Goal: Task Accomplishment & Management: Complete application form

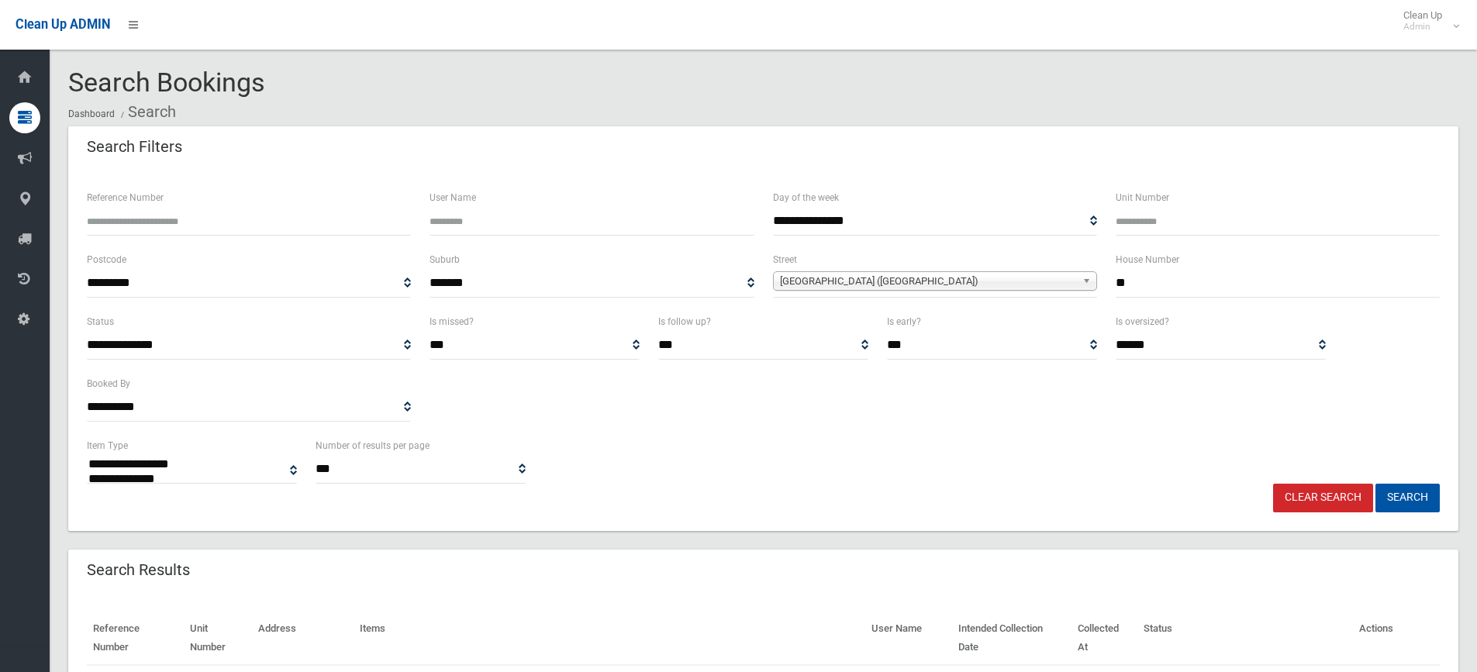
select select
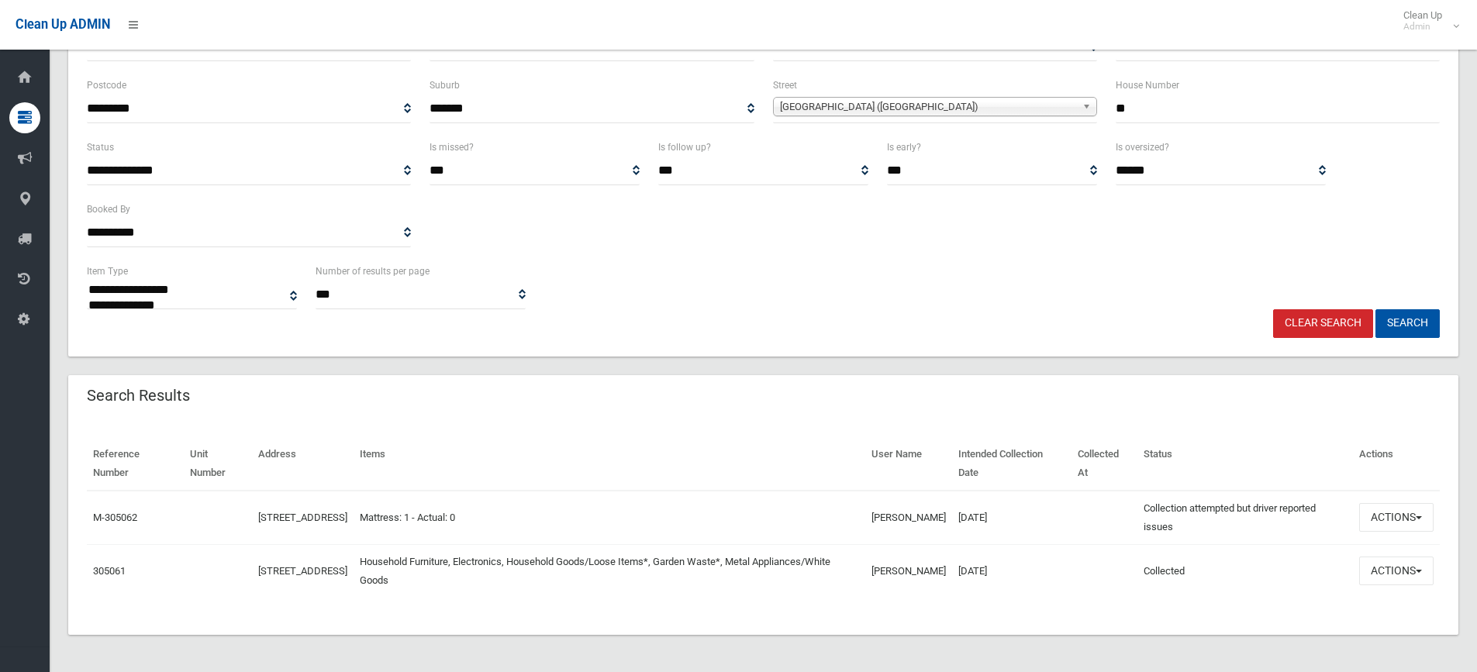
click at [1173, 112] on input "**" at bounding box center [1277, 109] width 324 height 29
type input "*"
click at [946, 112] on span "Belar Avenue (VILLAWOOD 2163)" at bounding box center [928, 107] width 296 height 19
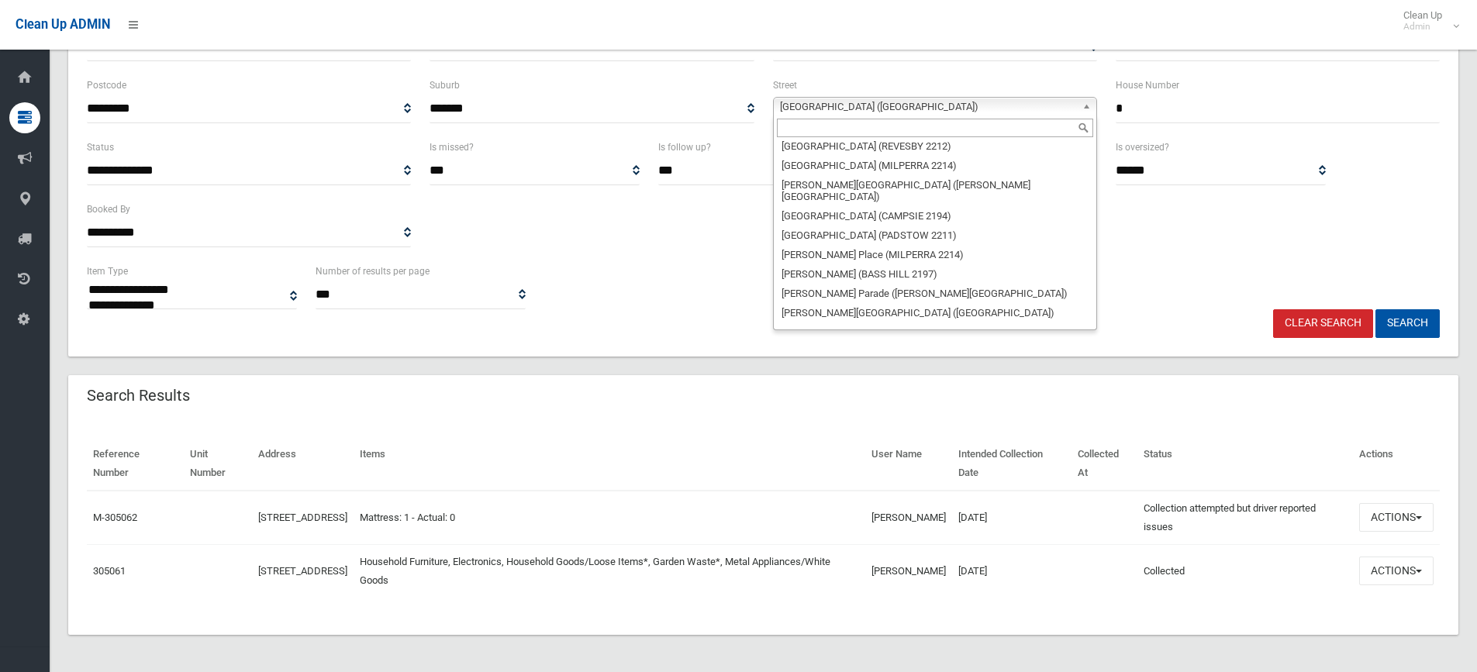
scroll to position [3720, 0]
click at [858, 129] on input "text" at bounding box center [935, 128] width 316 height 19
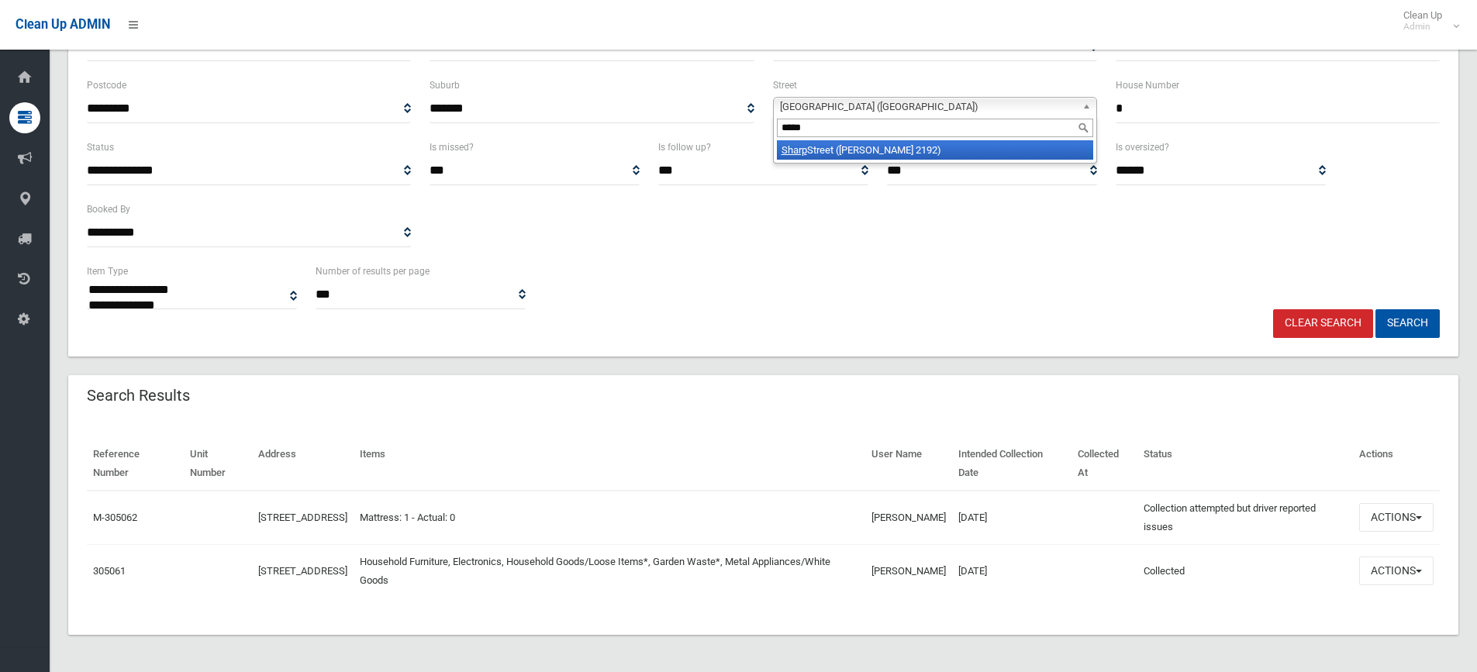
type input "*****"
click at [877, 155] on li "Sharp Street (BELMORE 2192)" at bounding box center [935, 149] width 316 height 19
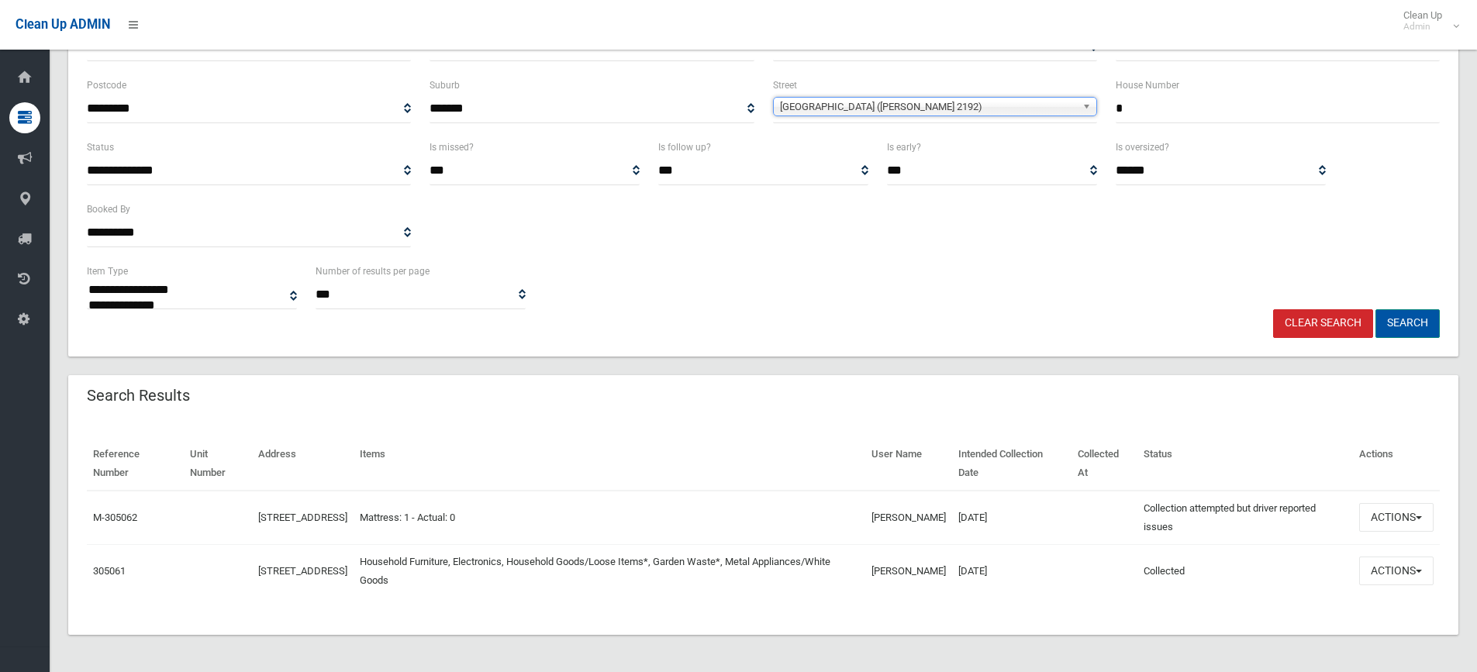
click at [1398, 319] on button "Search" at bounding box center [1407, 323] width 64 height 29
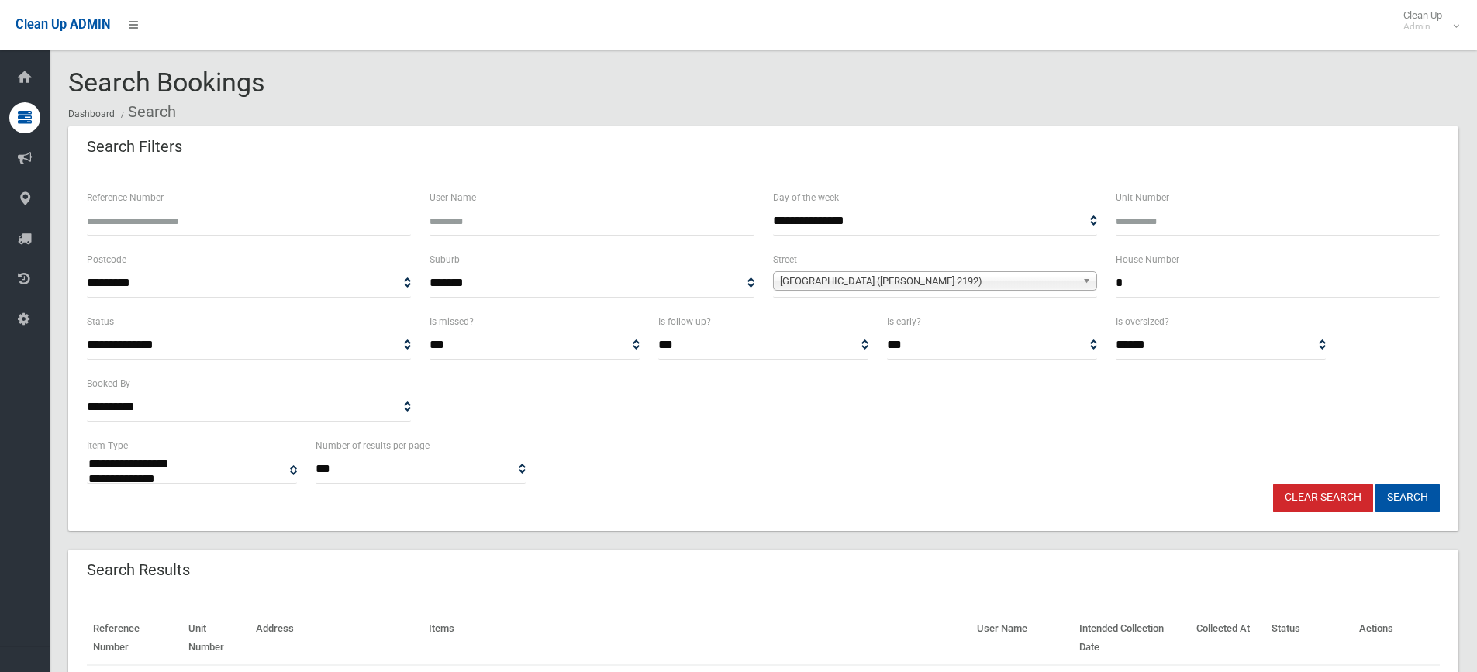
select select
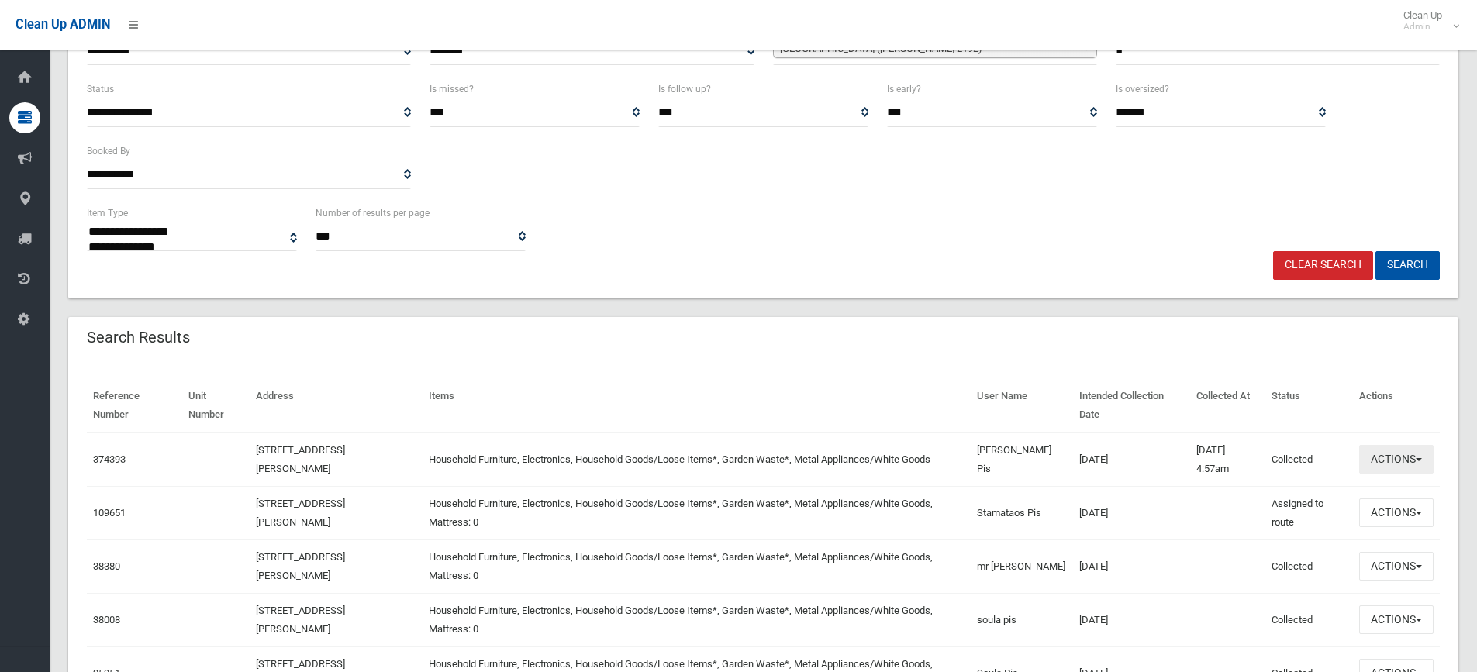
click at [1406, 463] on button "Actions" at bounding box center [1396, 459] width 74 height 29
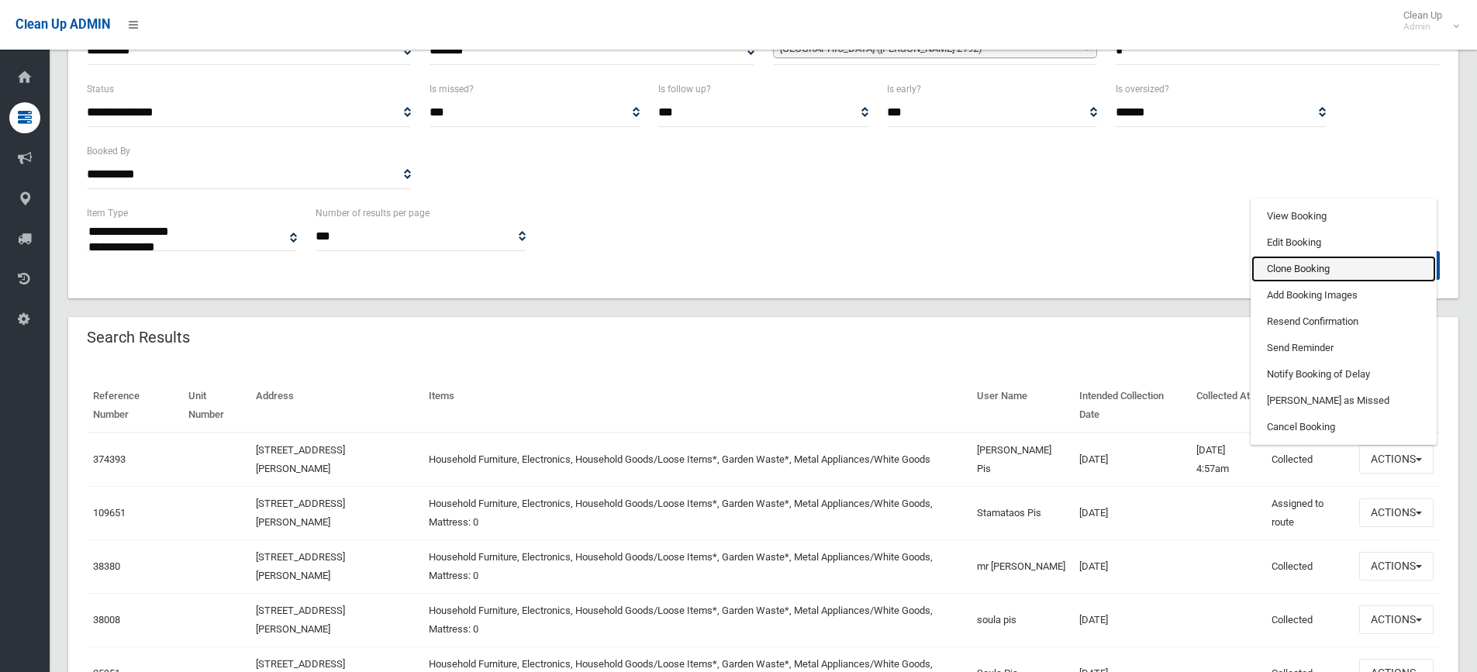
click at [1315, 267] on link "Clone Booking" at bounding box center [1343, 269] width 184 height 26
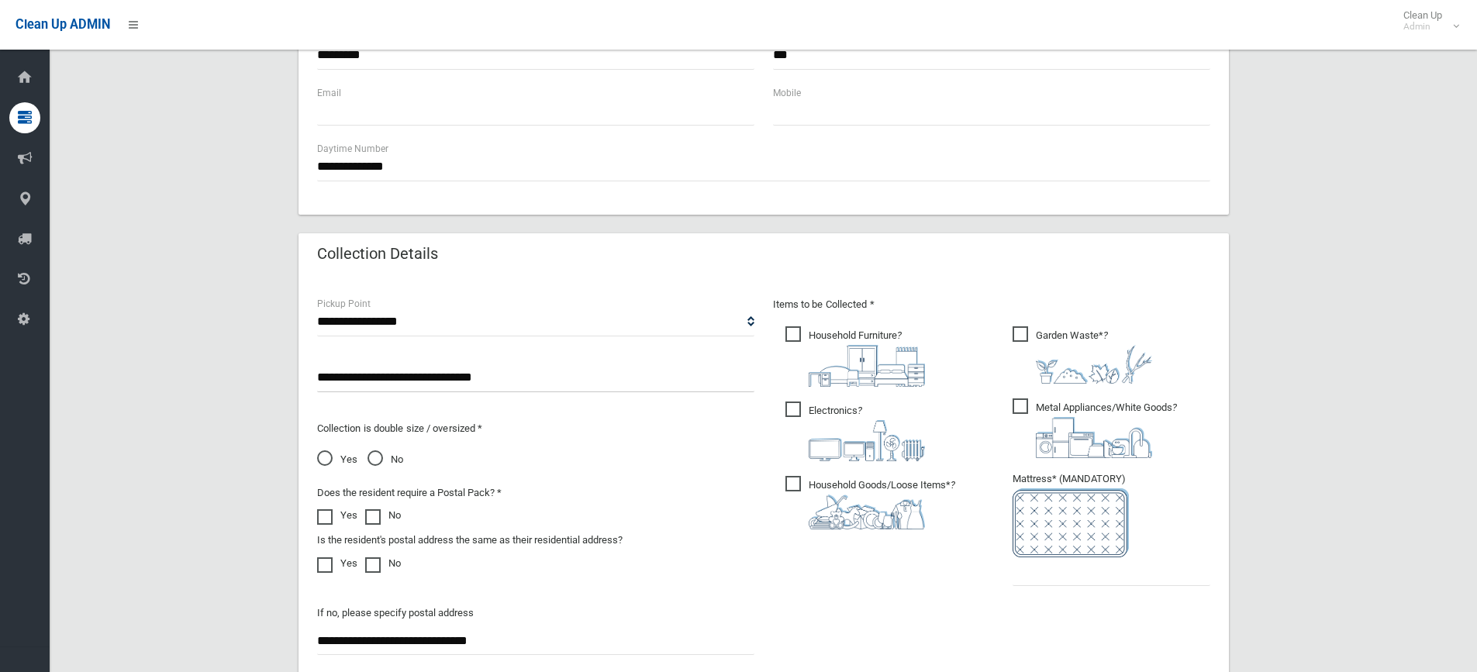
scroll to position [620, 0]
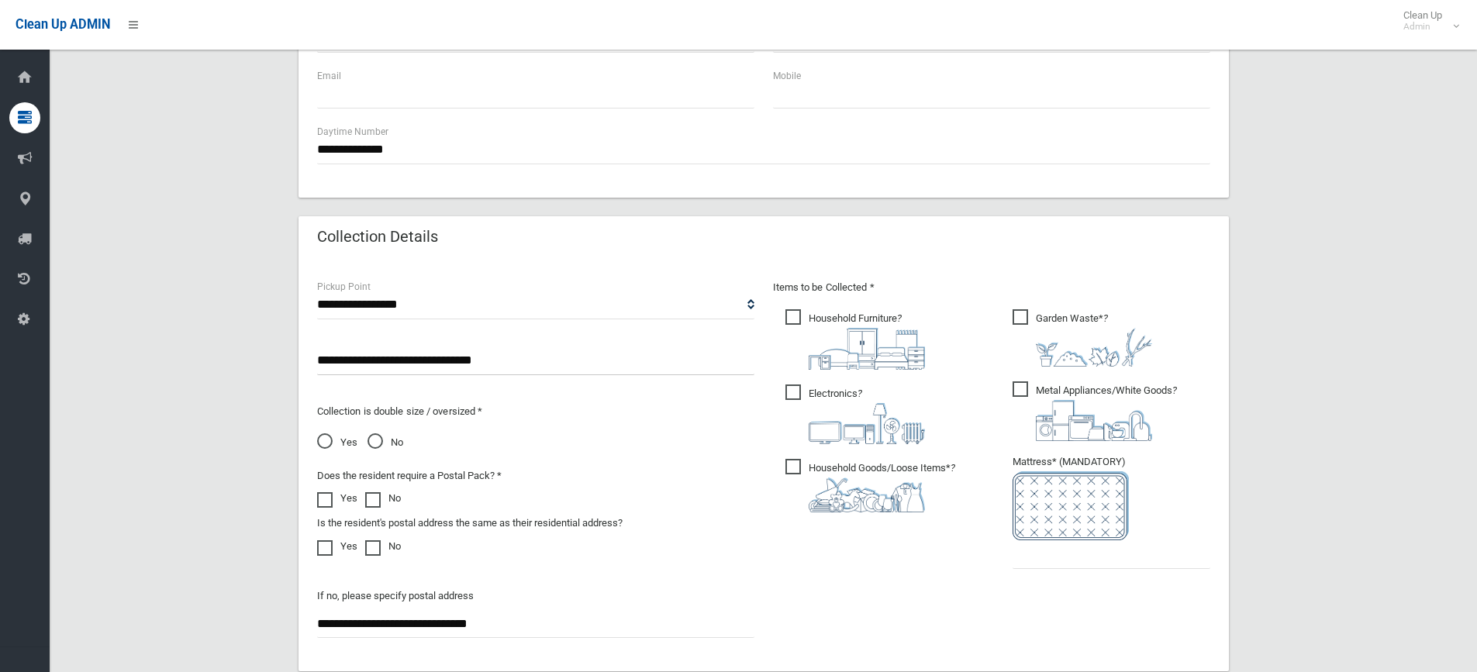
click at [792, 466] on span "Household Goods/Loose Items* ?" at bounding box center [870, 485] width 170 height 53
drag, startPoint x: 790, startPoint y: 411, endPoint x: 790, endPoint y: 401, distance: 10.1
click at [790, 407] on span "Electronics ?" at bounding box center [855, 414] width 140 height 60
click at [794, 317] on span "Household Furniture ?" at bounding box center [855, 339] width 140 height 60
click at [1026, 320] on span "Garden Waste* ?" at bounding box center [1082, 337] width 140 height 57
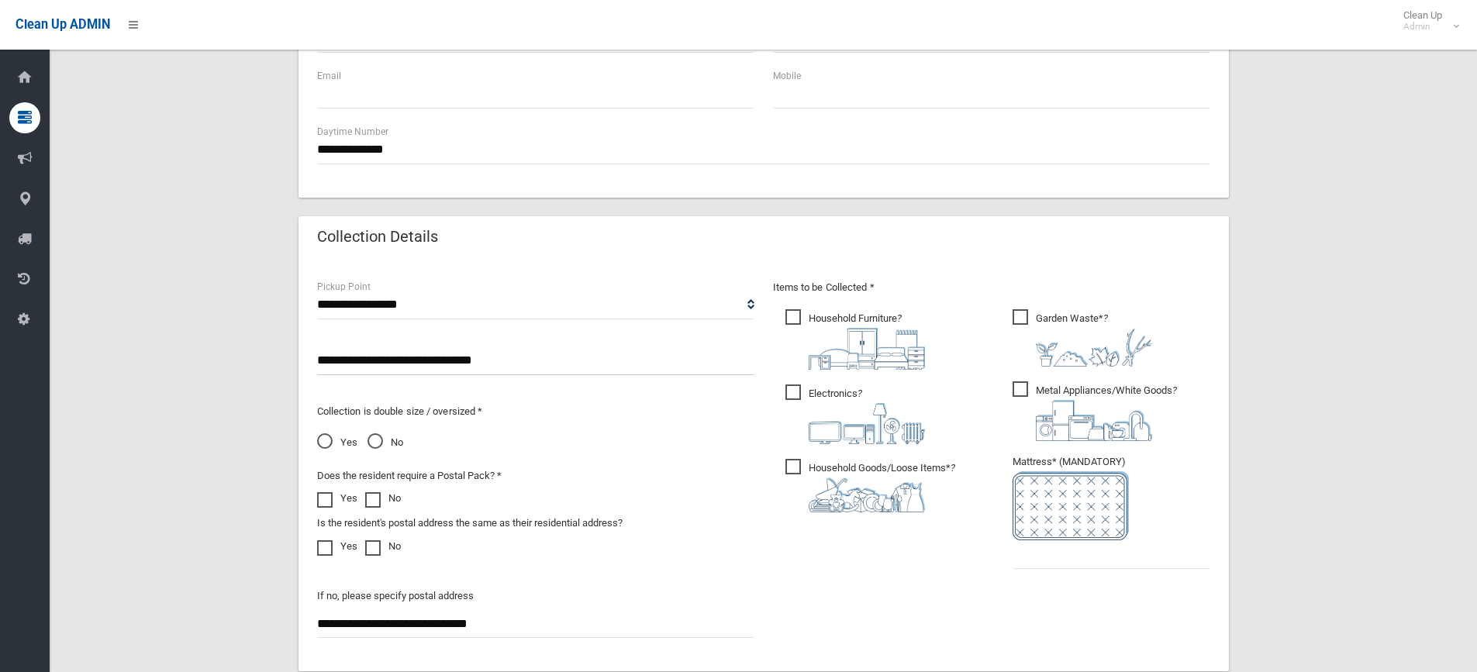
click at [1022, 384] on span "Metal Appliances/White Goods ?" at bounding box center [1094, 411] width 164 height 60
click at [1067, 551] on input "text" at bounding box center [1111, 554] width 198 height 29
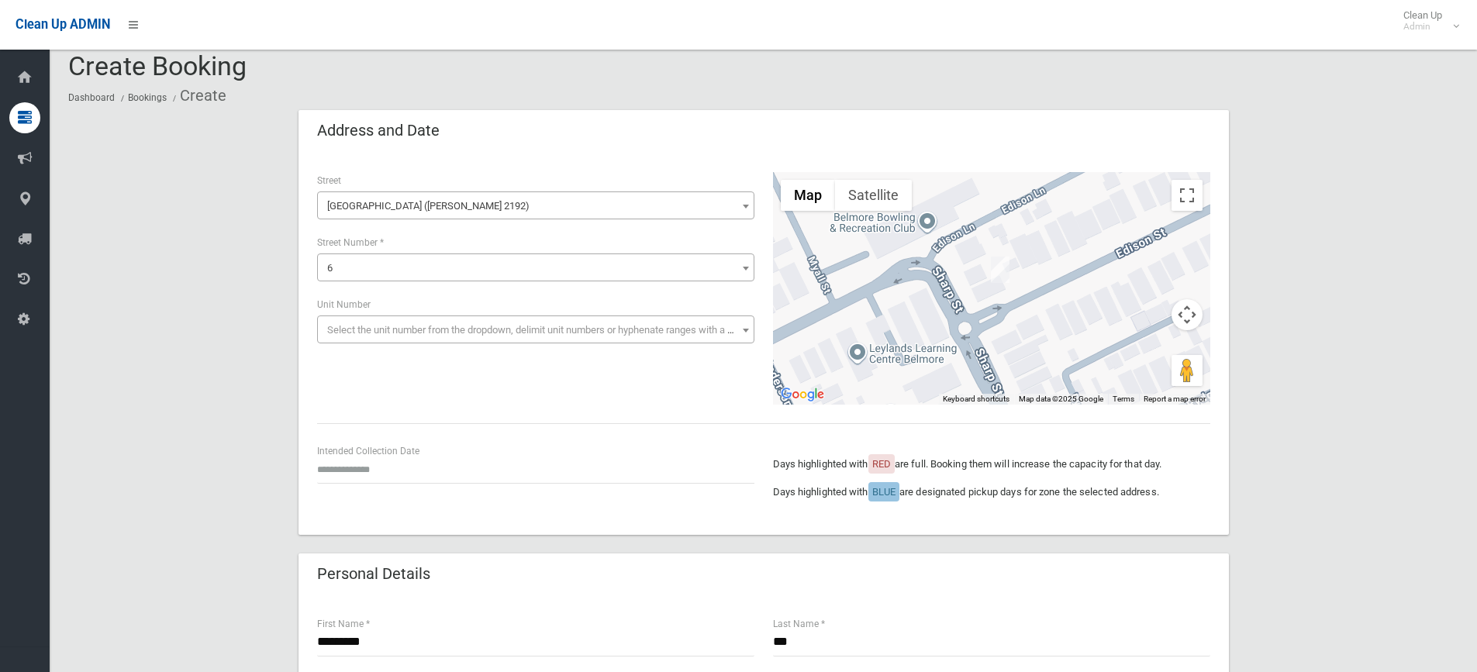
scroll to position [0, 0]
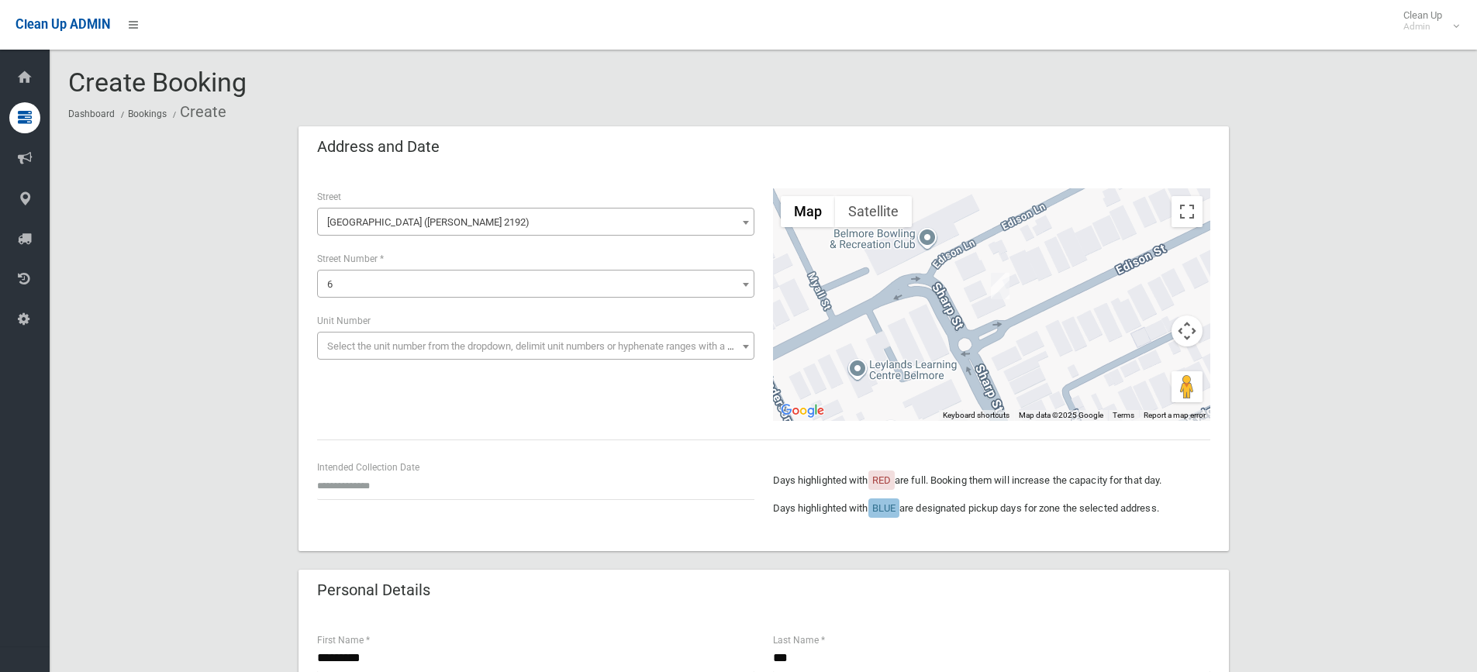
type input "*"
click at [367, 485] on input "text" at bounding box center [535, 485] width 437 height 29
click at [391, 399] on td "20" at bounding box center [389, 397] width 22 height 26
type input "**********"
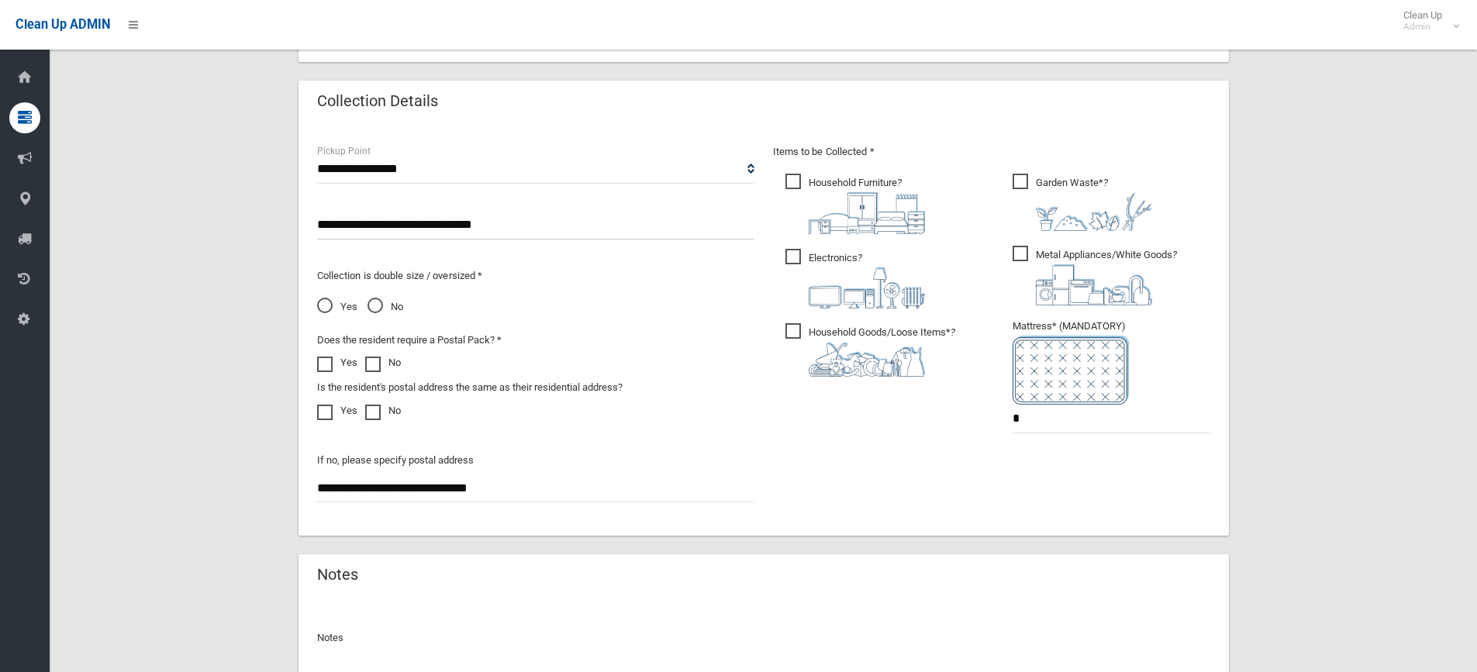
scroll to position [918, 0]
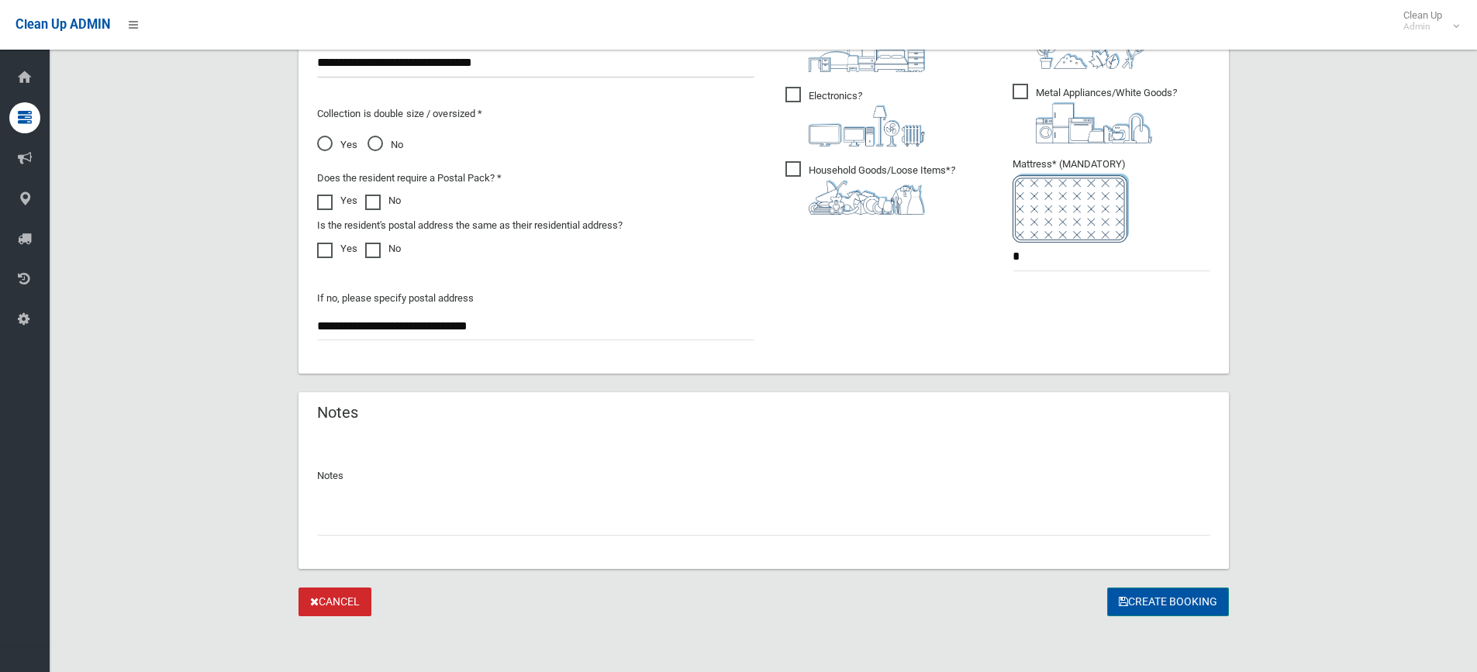
click at [1127, 608] on button "Create Booking" at bounding box center [1168, 602] width 122 height 29
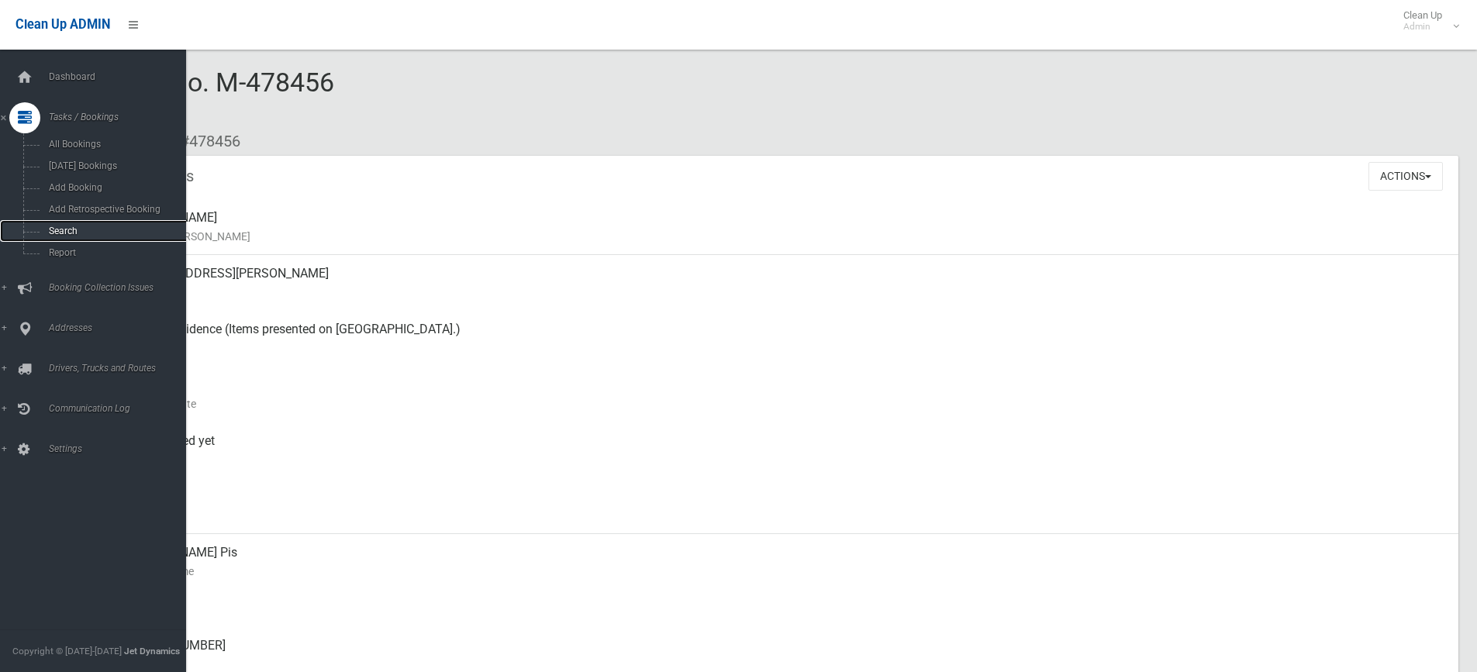
click at [81, 236] on span "Search" at bounding box center [114, 231] width 140 height 11
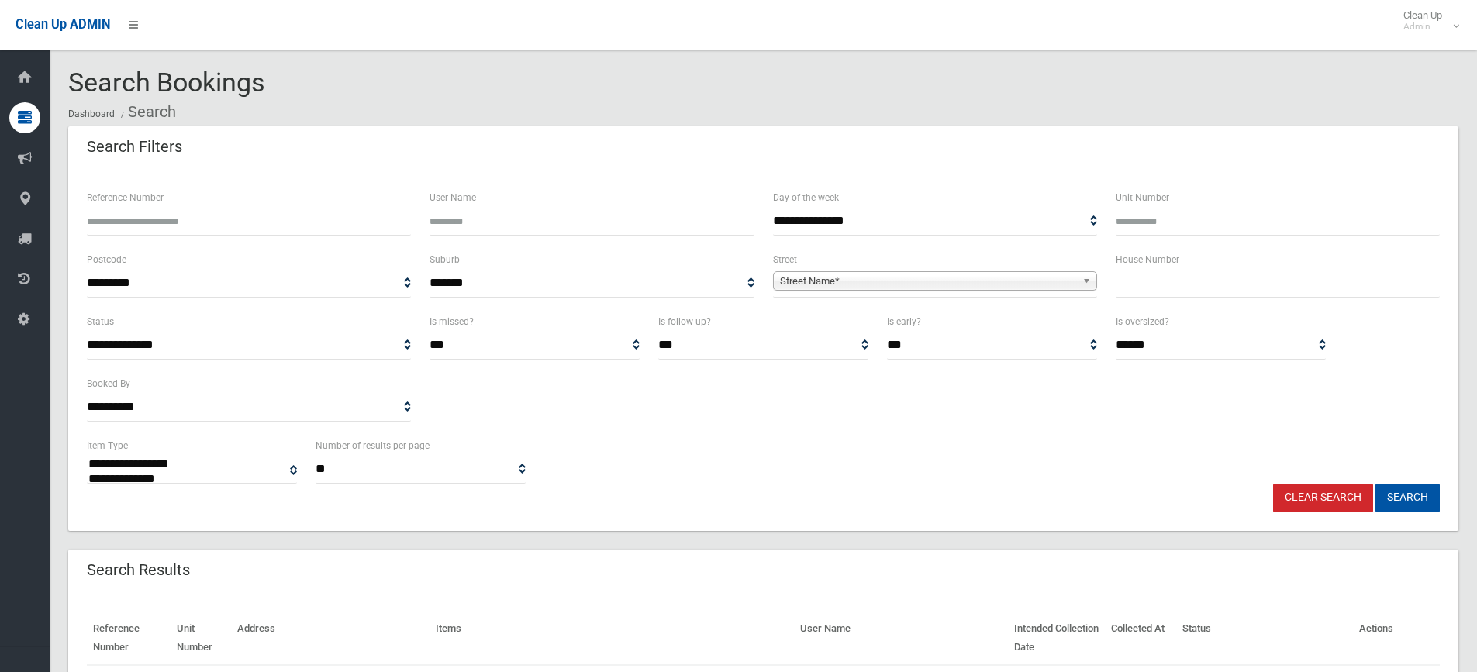
select select
